Goal: Transaction & Acquisition: Purchase product/service

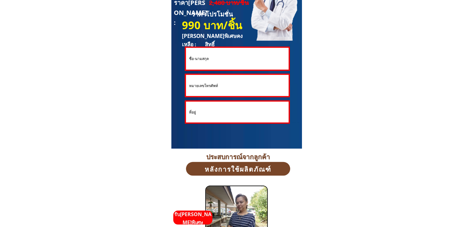
scroll to position [1712, 0]
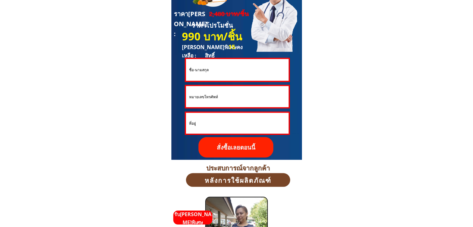
click at [208, 71] on input "text" at bounding box center [238, 70] width 100 height 22
drag, startPoint x: 211, startPoint y: 70, endPoint x: 185, endPoint y: 67, distance: 26.3
click at [185, 67] on div at bounding box center [237, 70] width 105 height 24
click at [202, 75] on input "text" at bounding box center [238, 70] width 100 height 22
click at [202, 74] on input "text" at bounding box center [238, 70] width 100 height 22
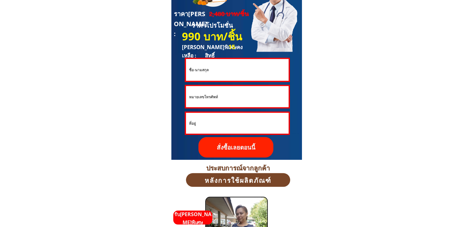
click at [207, 71] on input "text" at bounding box center [238, 70] width 100 height 22
type input "test"
click at [225, 95] on input "tel" at bounding box center [238, 96] width 100 height 21
click at [194, 96] on input "0658985988" at bounding box center [238, 96] width 100 height 21
click at [201, 96] on input "0658985988" at bounding box center [238, 96] width 100 height 21
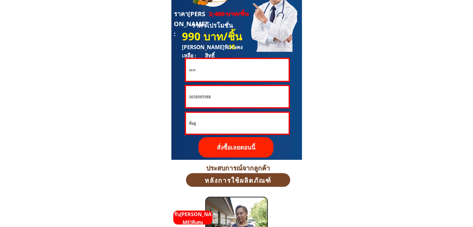
click at [207, 96] on input "0658985988" at bounding box center [238, 96] width 100 height 21
click at [211, 96] on input "0658985988" at bounding box center [238, 96] width 100 height 21
type input "0658985988"
click at [230, 149] on p "สั่งซื้อเลยตอนนี้" at bounding box center [236, 147] width 75 height 21
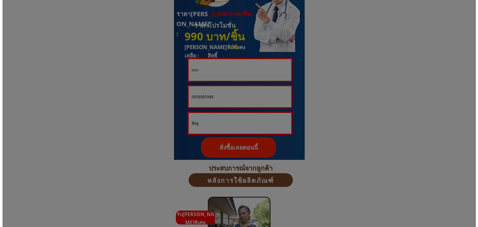
scroll to position [0, 0]
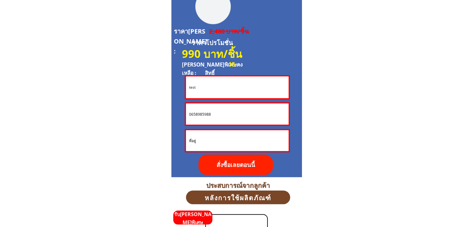
scroll to position [1680, 0]
